Goal: Transaction & Acquisition: Book appointment/travel/reservation

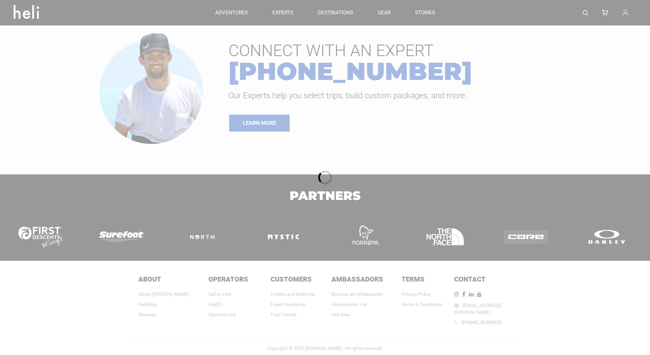
type input "Heli Skiing"
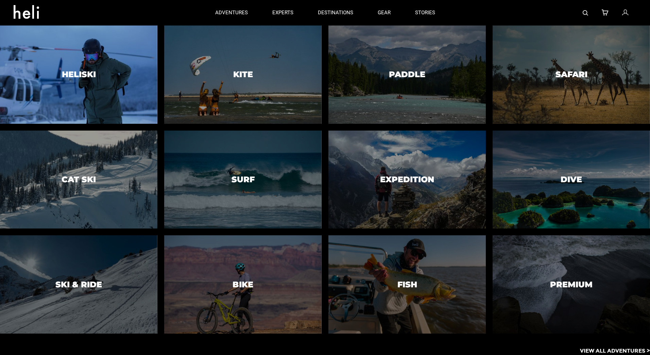
click at [97, 77] on div at bounding box center [78, 74] width 160 height 100
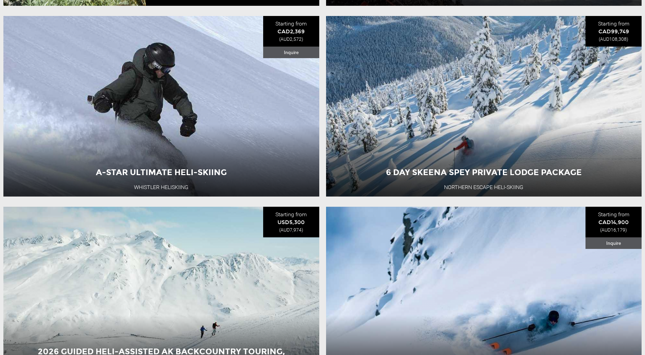
scroll to position [1972, 0]
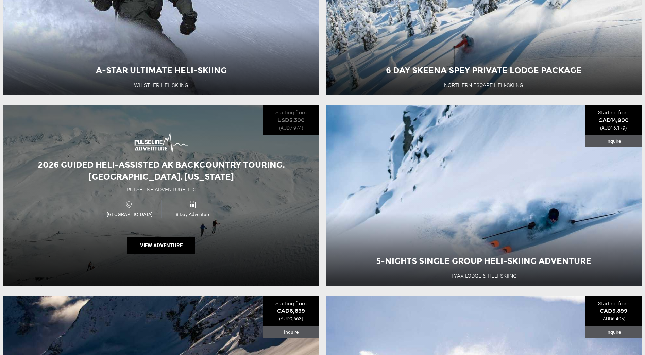
click at [274, 229] on div "2026 Guided Heli-Assisted AK Backcountry Touring, [GEOGRAPHIC_DATA], [US_STATE]…" at bounding box center [161, 195] width 316 height 181
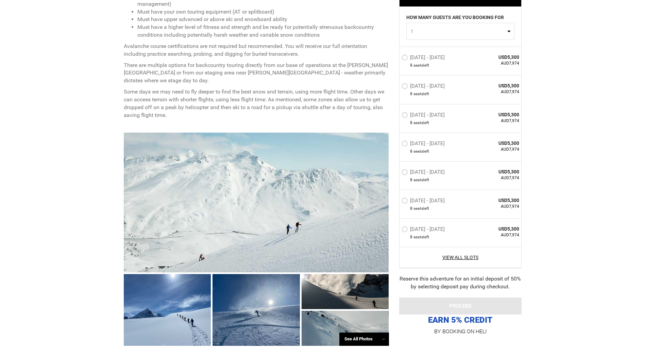
scroll to position [510, 0]
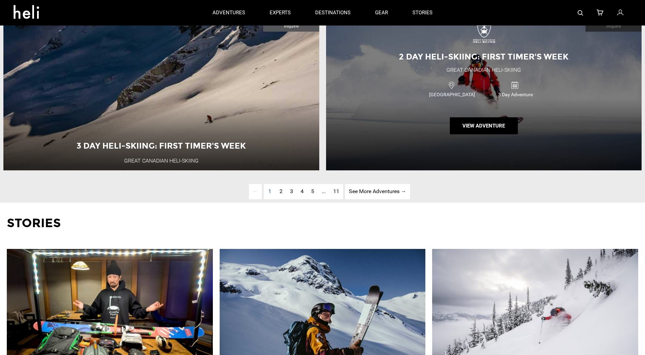
scroll to position [2244, 0]
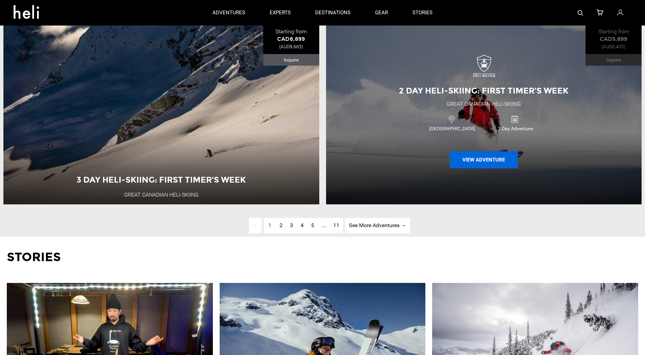
click at [463, 168] on button "View Adventure" at bounding box center [484, 159] width 68 height 17
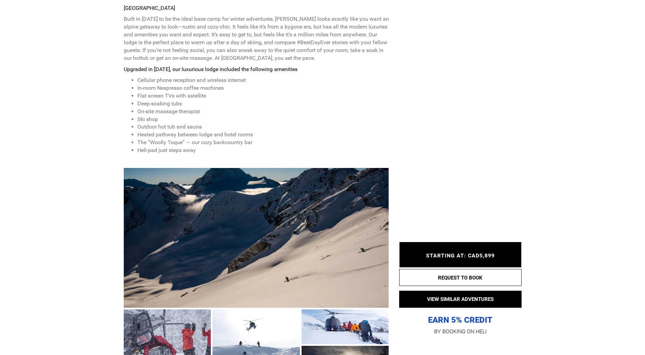
scroll to position [408, 0]
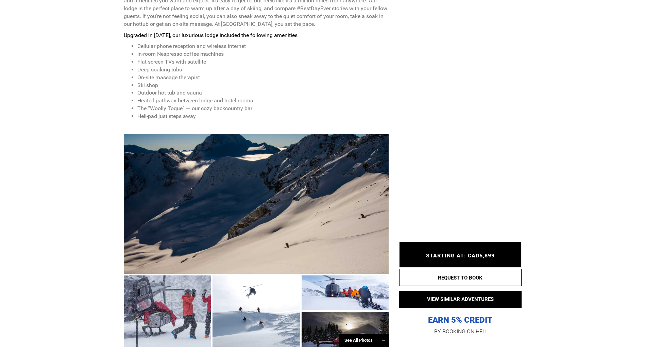
click at [236, 156] on div at bounding box center [256, 204] width 265 height 140
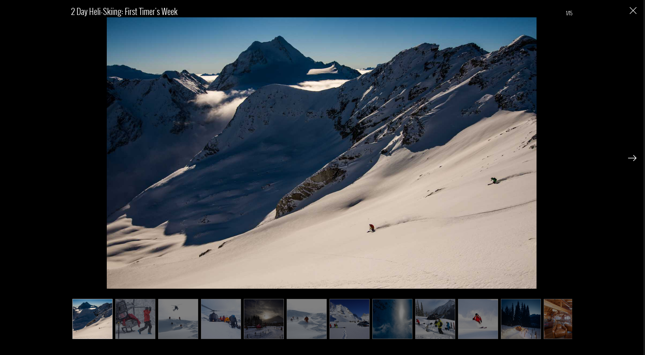
click at [633, 154] on div at bounding box center [632, 158] width 8 height 12
click at [633, 157] on img at bounding box center [632, 158] width 8 height 6
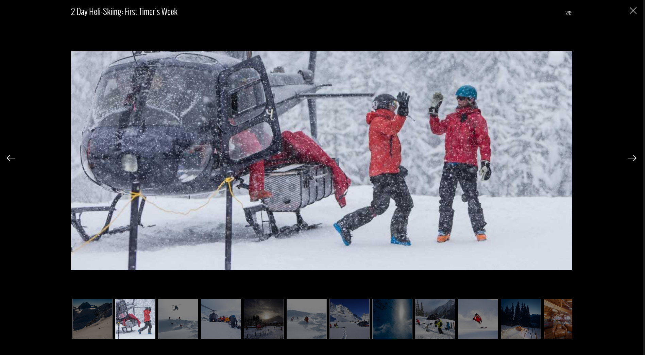
click at [633, 157] on img at bounding box center [632, 158] width 8 height 6
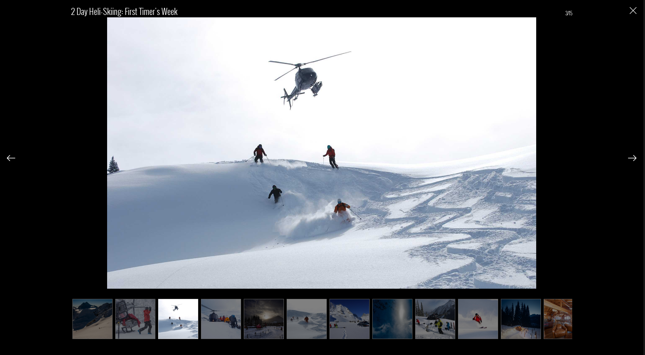
click at [633, 157] on img at bounding box center [632, 158] width 8 height 6
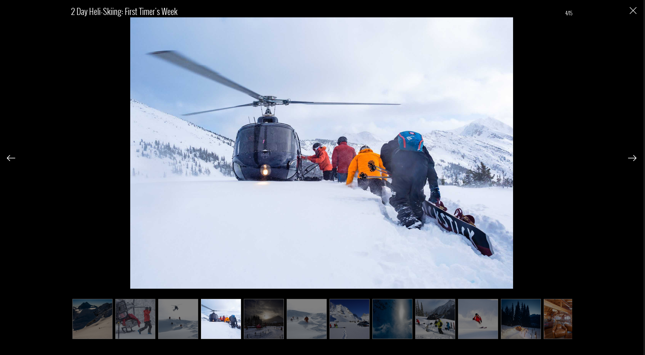
click at [633, 157] on img at bounding box center [632, 158] width 8 height 6
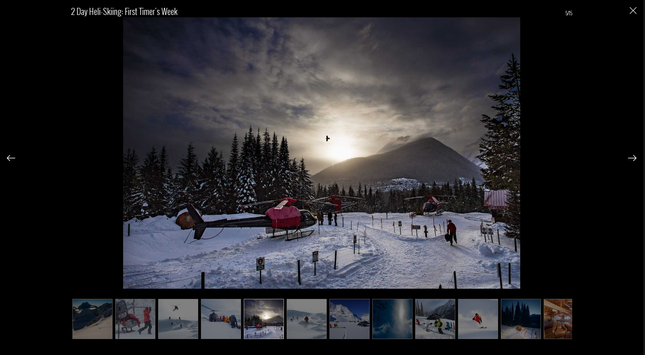
click at [633, 157] on img at bounding box center [632, 158] width 8 height 6
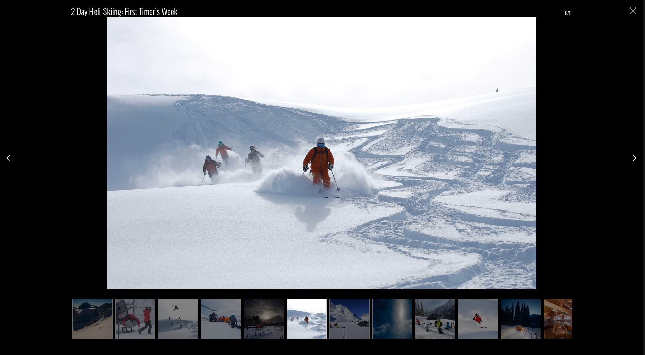
click at [633, 157] on img at bounding box center [632, 158] width 8 height 6
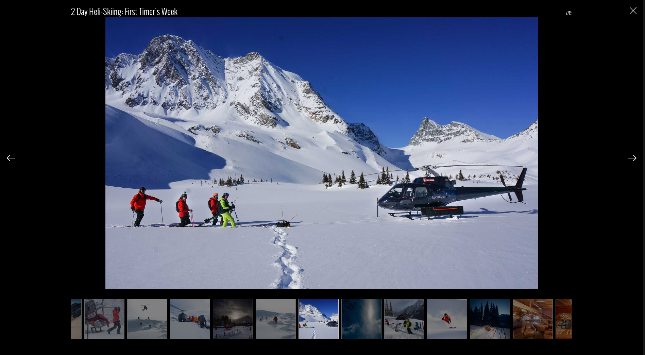
scroll to position [0, 34]
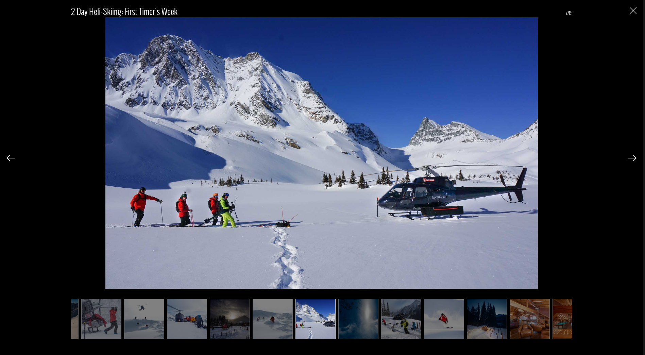
click at [633, 157] on img at bounding box center [632, 158] width 8 height 6
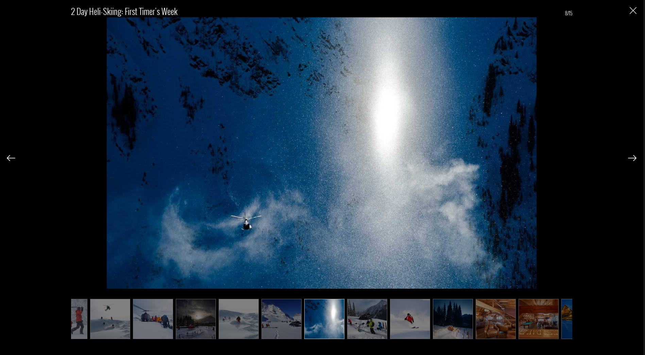
click at [633, 157] on img at bounding box center [632, 158] width 8 height 6
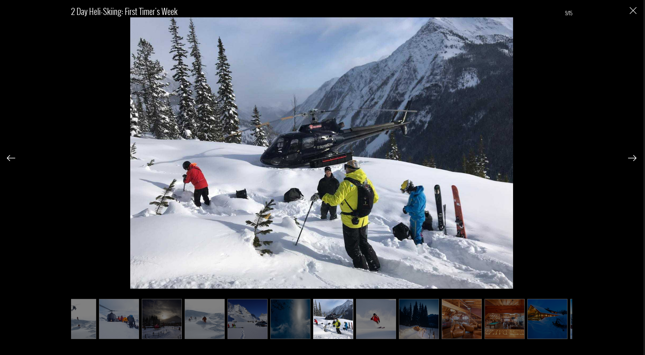
click at [633, 157] on img at bounding box center [632, 158] width 8 height 6
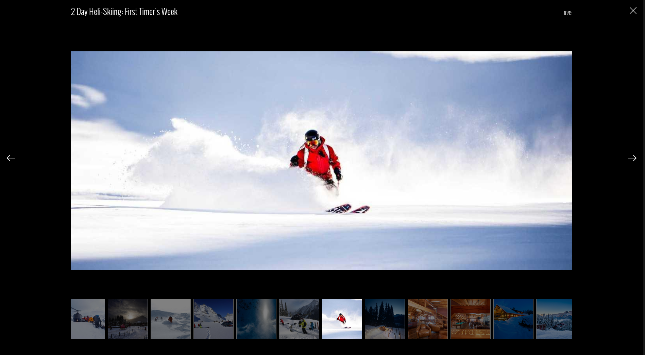
click at [633, 157] on img at bounding box center [632, 158] width 8 height 6
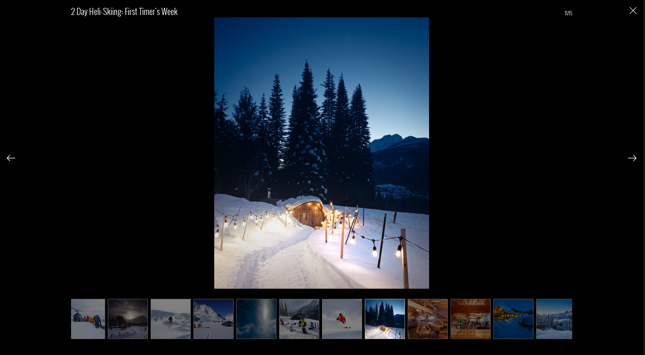
scroll to position [0, 141]
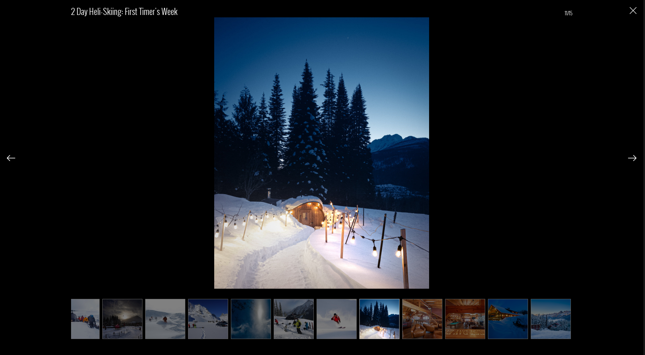
click at [633, 157] on img at bounding box center [632, 158] width 8 height 6
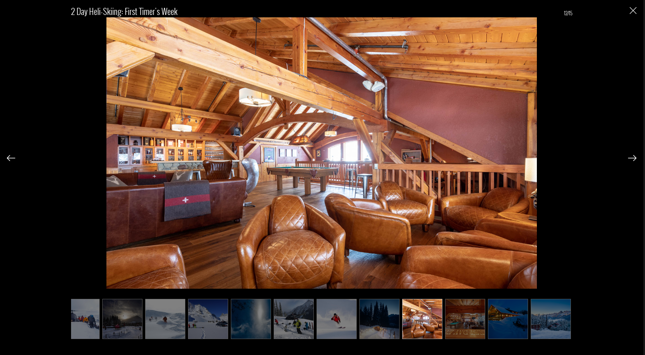
click at [633, 157] on img at bounding box center [632, 158] width 8 height 6
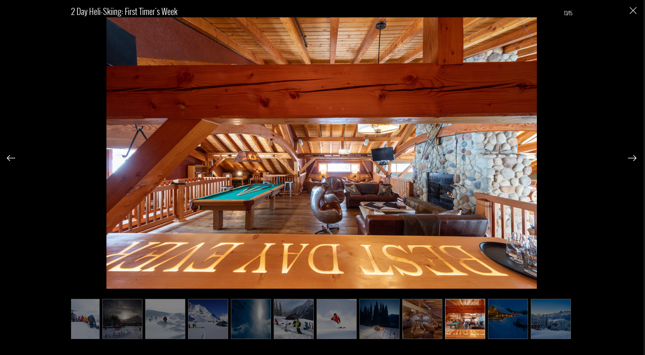
click at [633, 157] on img at bounding box center [632, 158] width 8 height 6
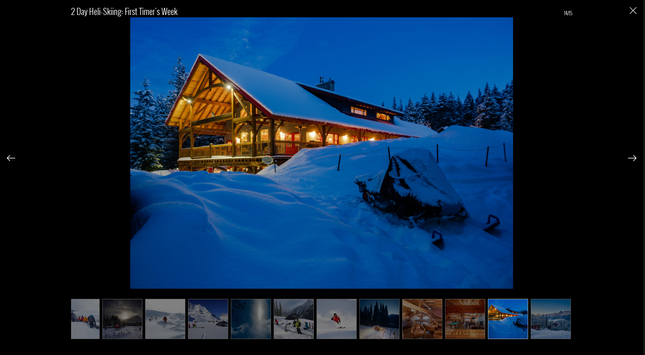
click at [633, 157] on img at bounding box center [632, 158] width 8 height 6
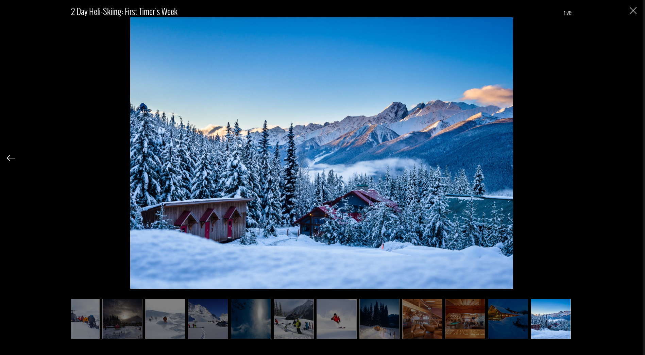
click at [633, 157] on div "2 Day Heli-skiing: First Timer's Week 15/15" at bounding box center [322, 168] width 630 height 337
click at [633, 11] on img "Close" at bounding box center [633, 10] width 7 height 7
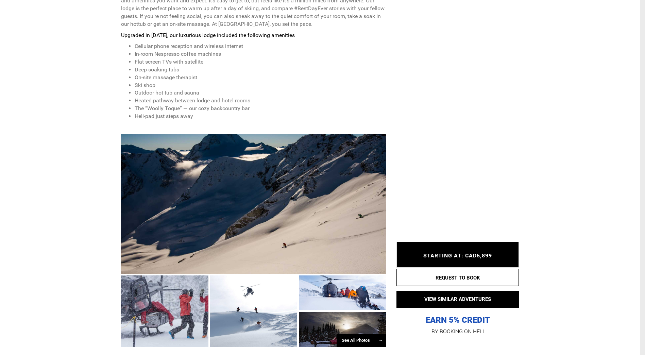
scroll to position [0, 0]
